Goal: Check status: Check status

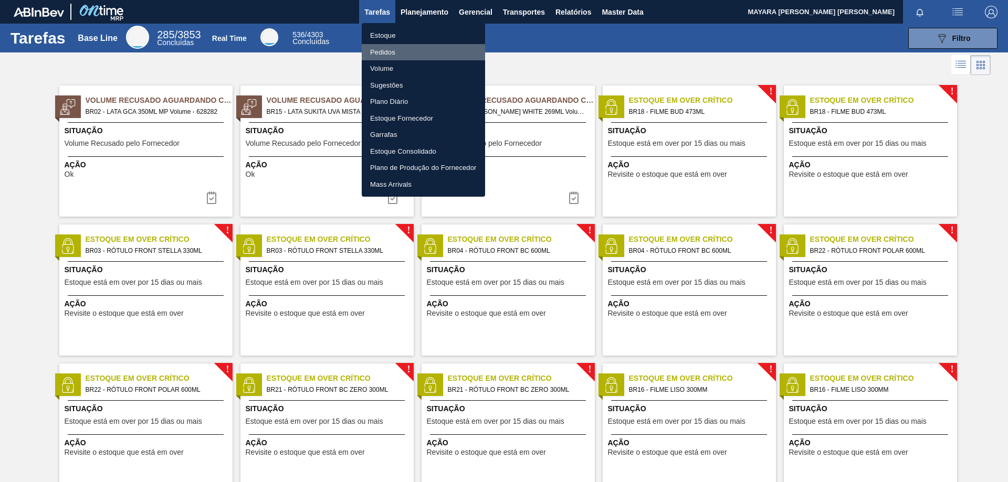
click at [379, 49] on li "Pedidos" at bounding box center [423, 52] width 123 height 17
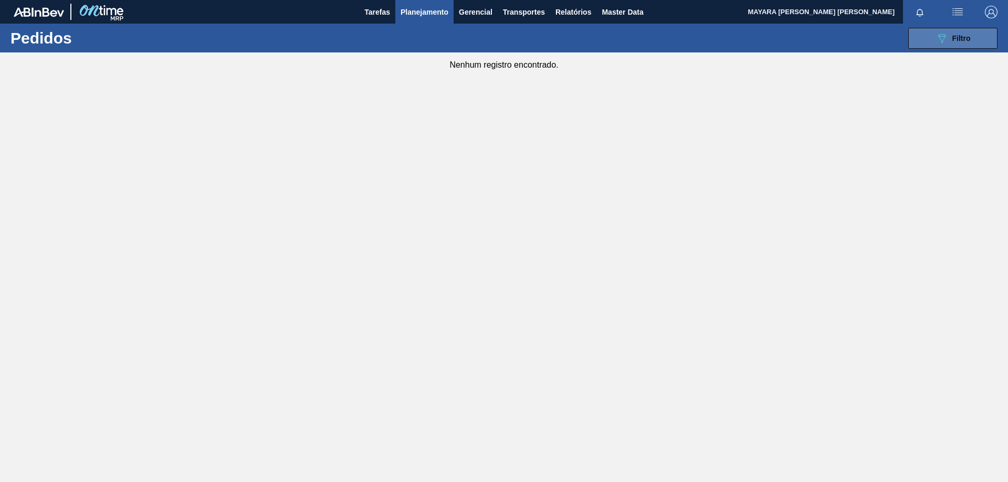
click at [925, 39] on button "089F7B8B-B2A5-4AFE-B5C0-19BA573D28AC Filtro" at bounding box center [952, 38] width 89 height 21
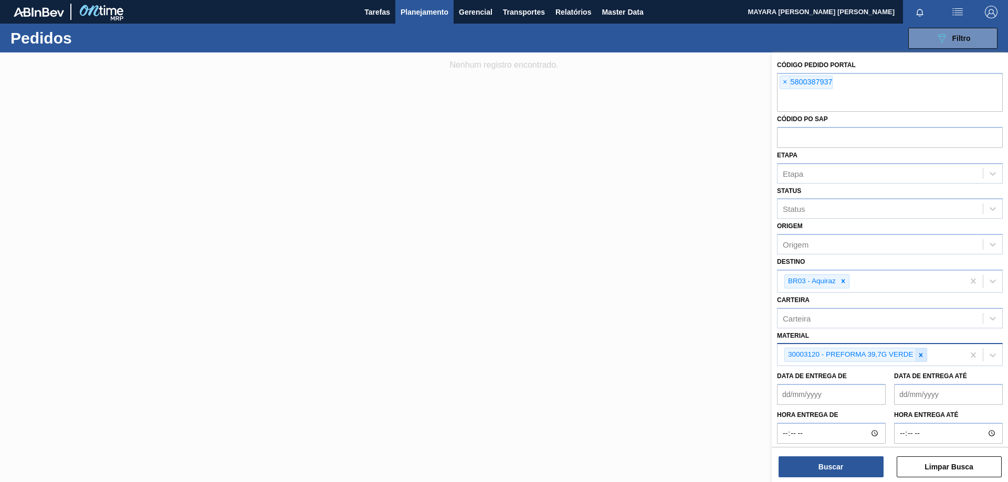
click at [921, 357] on icon at bounding box center [920, 355] width 7 height 7
paste input "20005594"
type input "20005594"
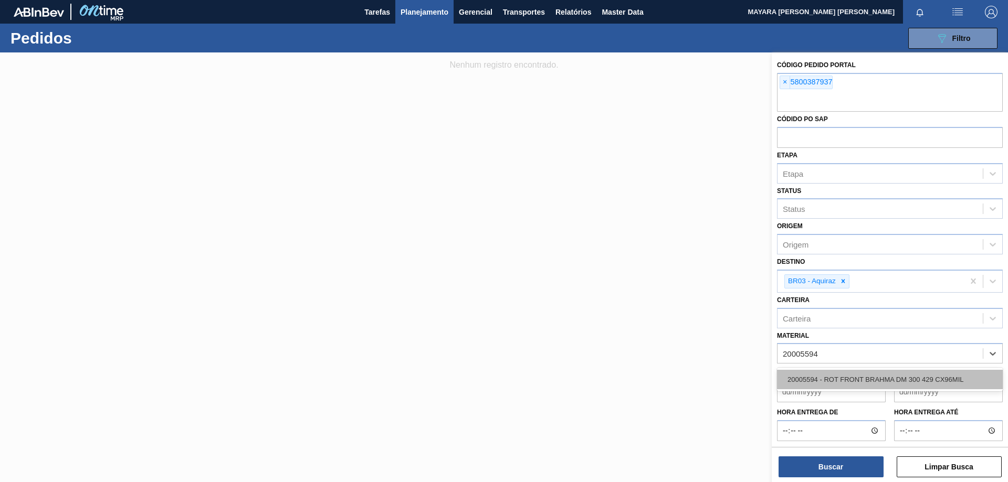
click at [897, 379] on div "20005594 - ROT FRONT BRAHMA DM 300 429 CX96MIL" at bounding box center [890, 379] width 226 height 19
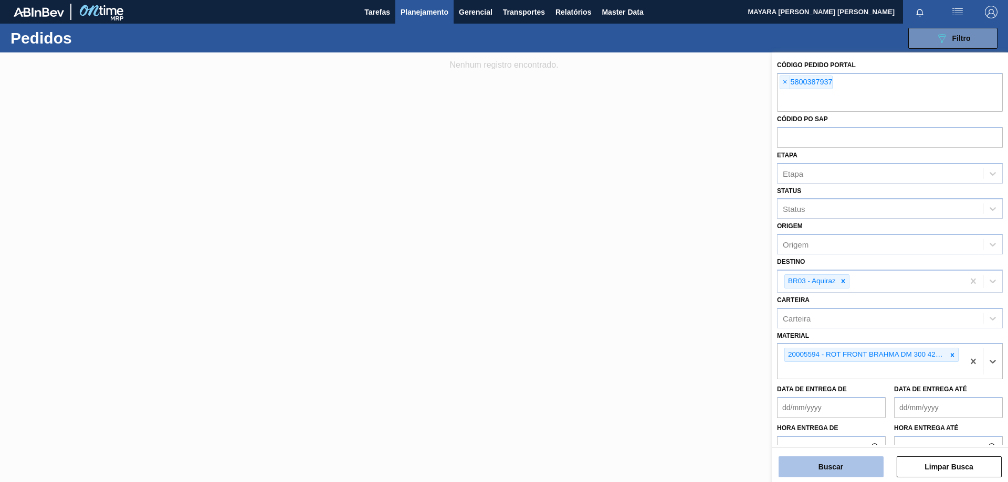
click at [840, 466] on button "Buscar" at bounding box center [830, 467] width 105 height 21
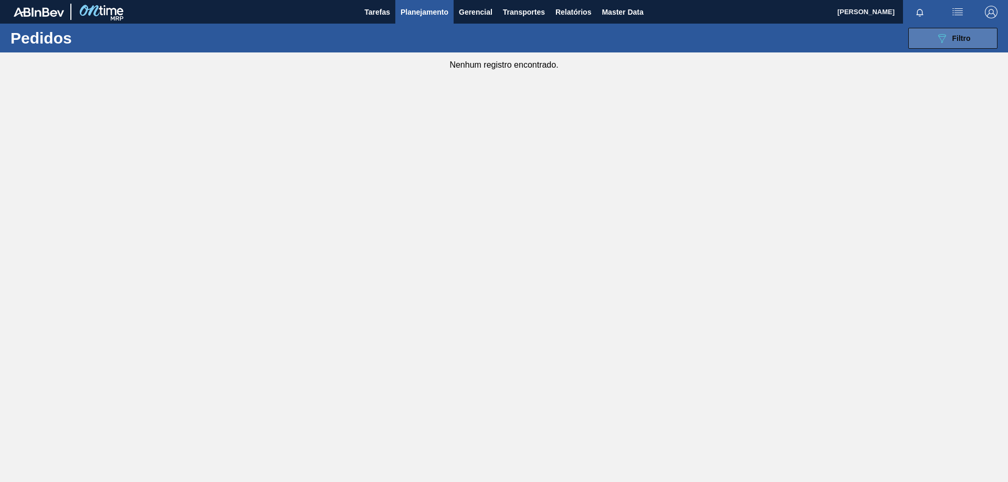
click at [949, 35] on div "089F7B8B-B2A5-4AFE-B5C0-19BA573D28AC Filtro" at bounding box center [952, 38] width 35 height 13
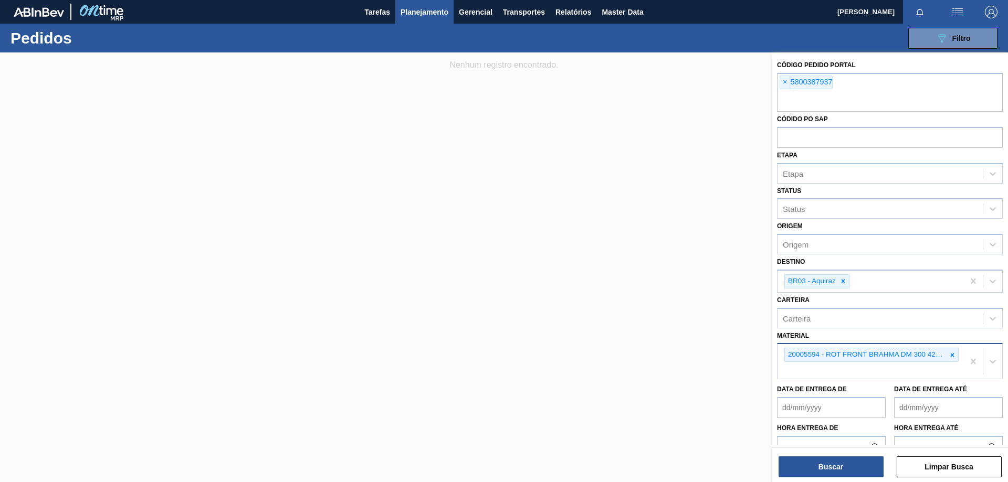
click at [880, 371] on div "20005594 - ROT FRONT BRAHMA DM 300 429 CX96MIL" at bounding box center [870, 361] width 186 height 35
paste input "20002796"
type input "20002796"
paste input "20002796"
type input "20002796"
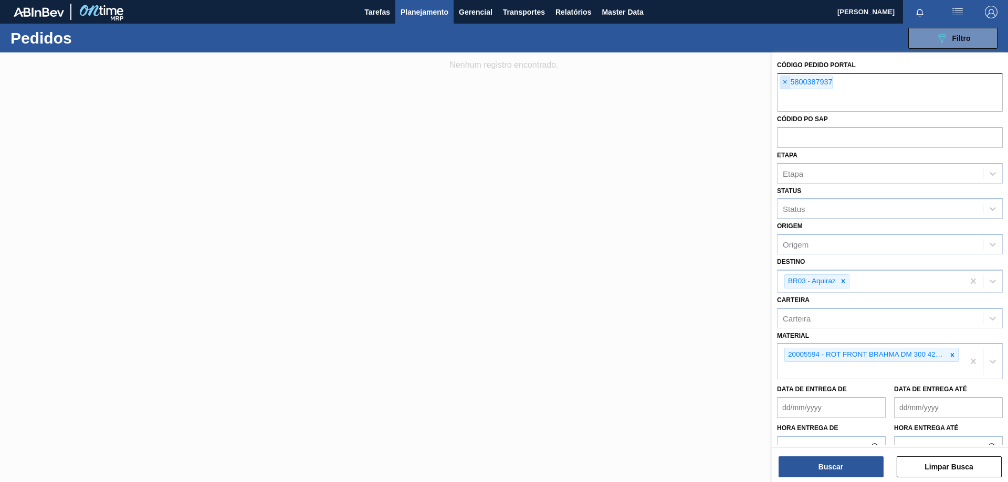
click at [784, 81] on span "×" at bounding box center [785, 82] width 10 height 13
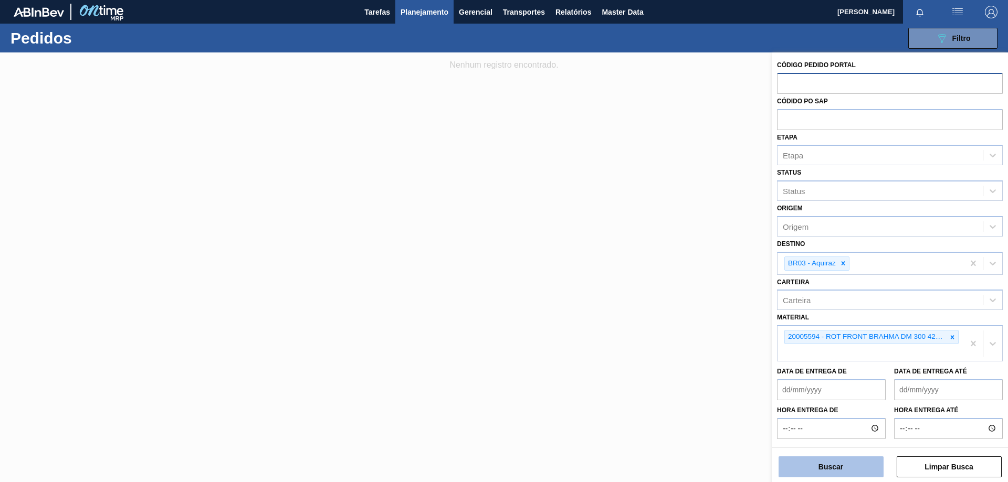
click at [824, 469] on button "Buscar" at bounding box center [830, 467] width 105 height 21
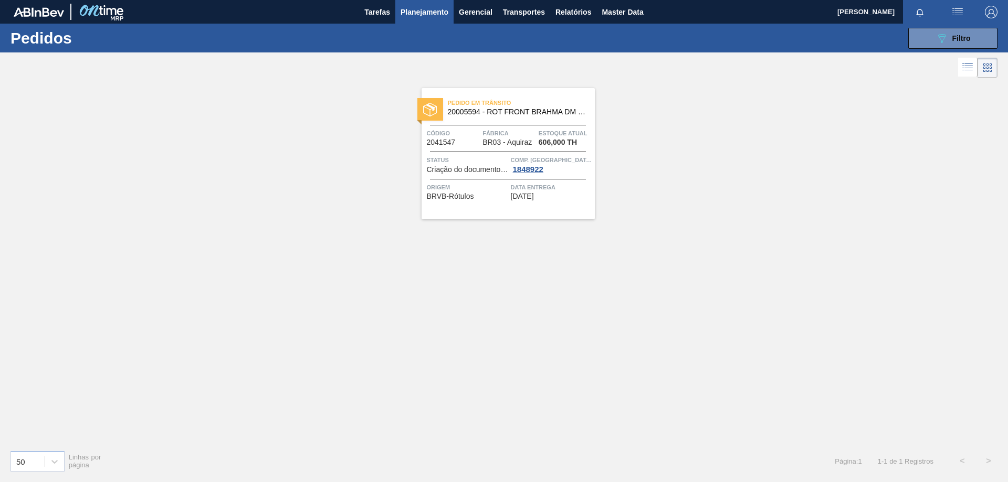
click at [468, 150] on div "Pedido em Trânsito 20005594 - ROT FRONT BRAHMA DM 300 429 CX96MIL Código 204154…" at bounding box center [507, 153] width 173 height 131
